Goal: Navigation & Orientation: Find specific page/section

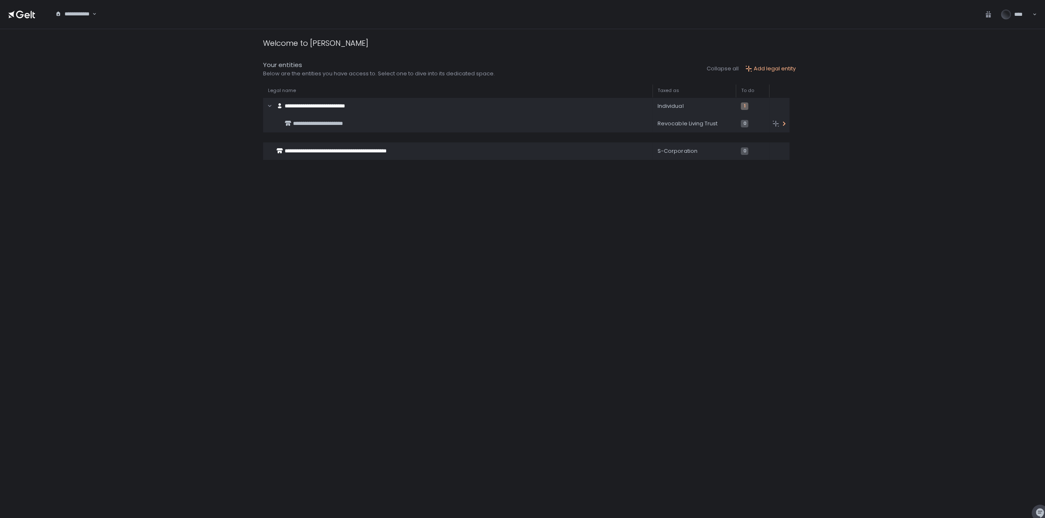
click at [315, 122] on span "**********" at bounding box center [318, 123] width 50 height 5
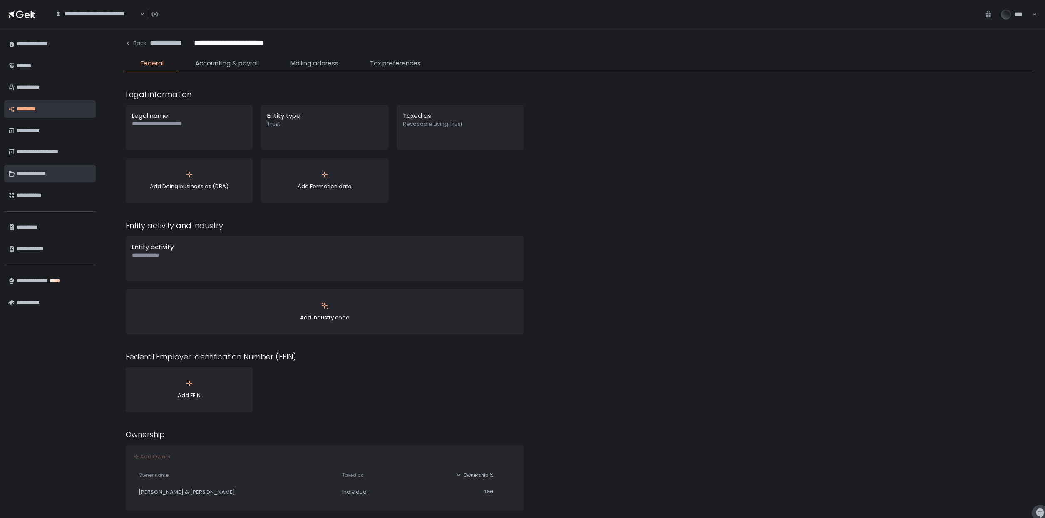
click at [23, 172] on div "**********" at bounding box center [54, 174] width 75 height 14
